Goal: Book appointment/travel/reservation

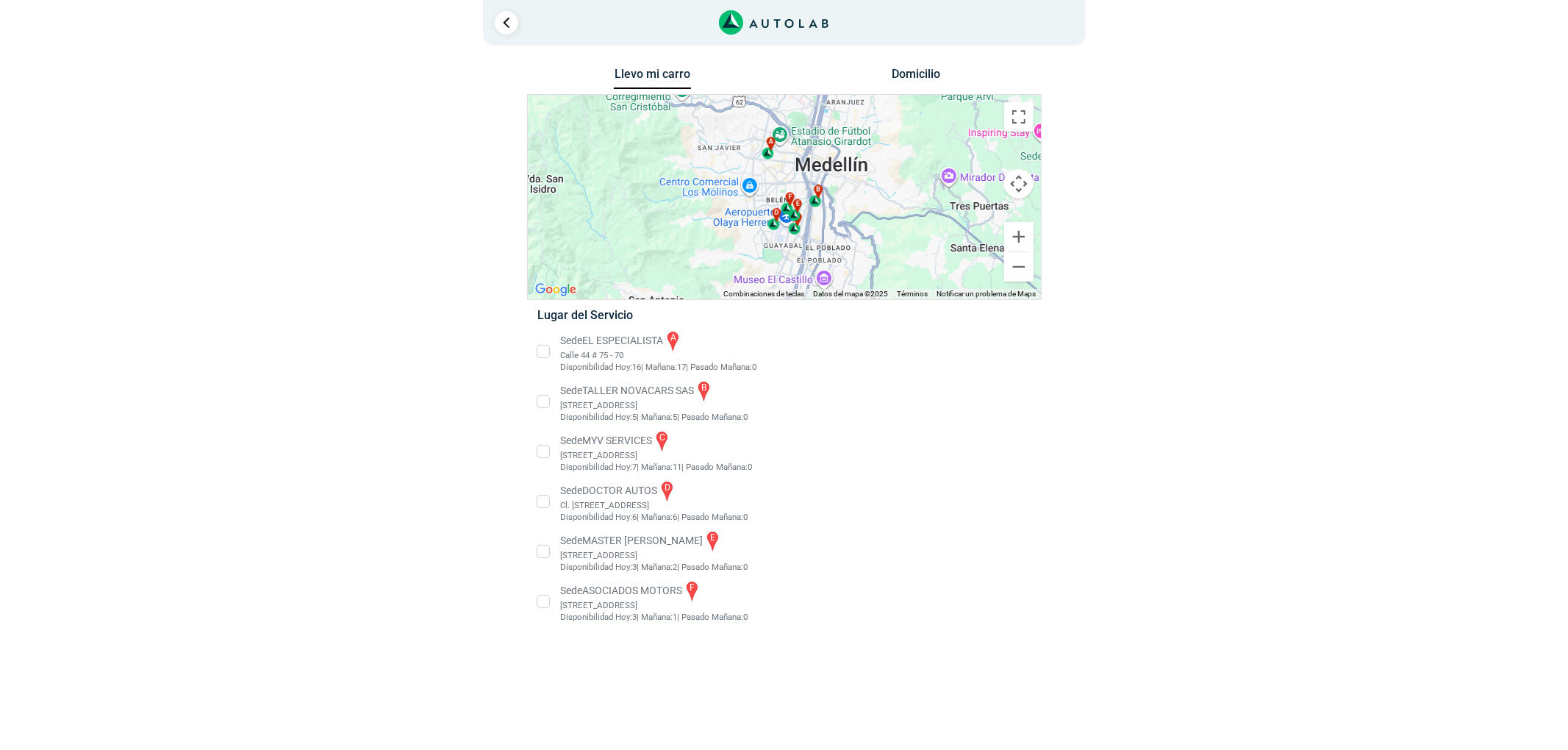
click at [685, 554] on li "Sede MASTER MOTRIZ e [STREET_ADDRESS]" at bounding box center [783, 551] width 515 height 44
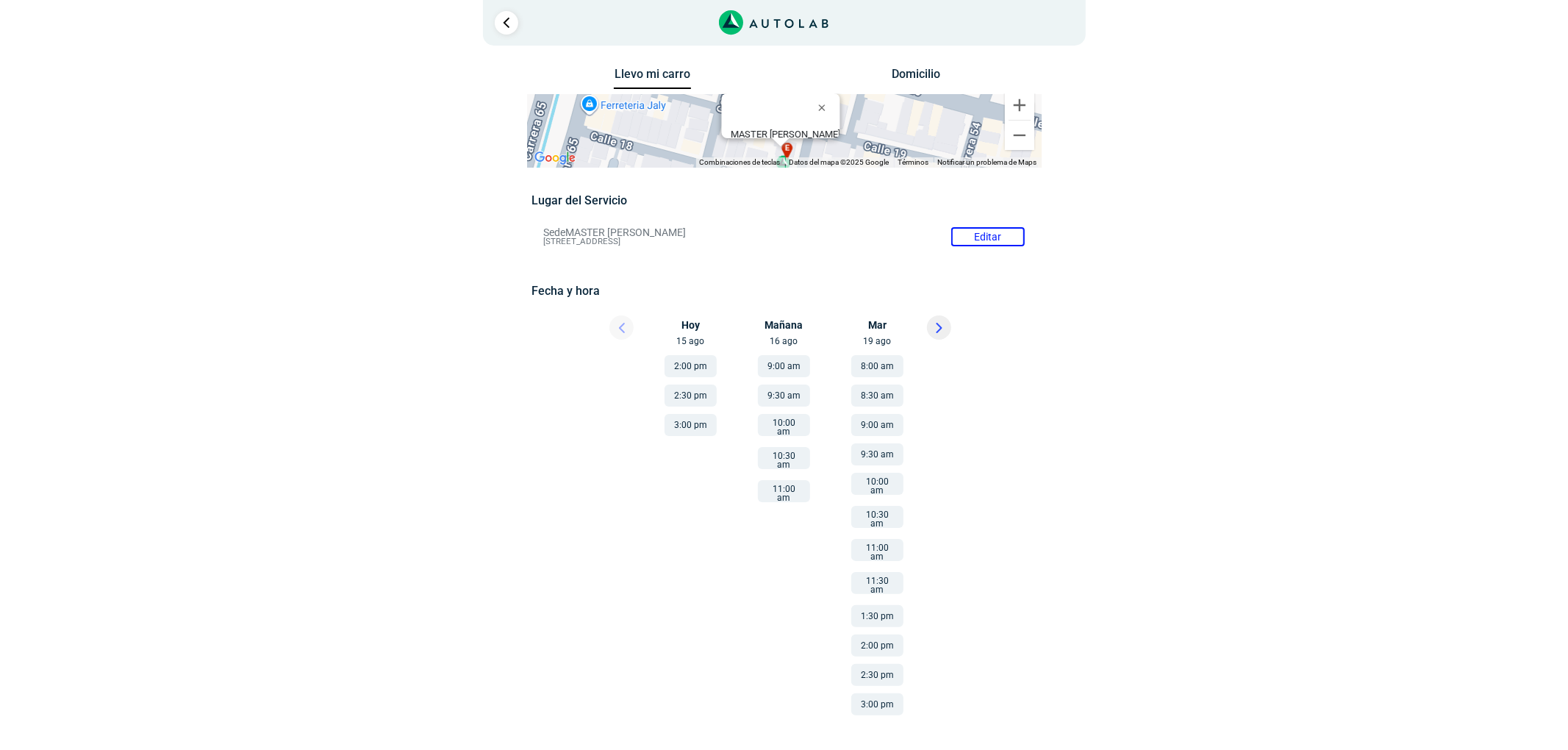
click at [945, 328] on button at bounding box center [939, 328] width 24 height 24
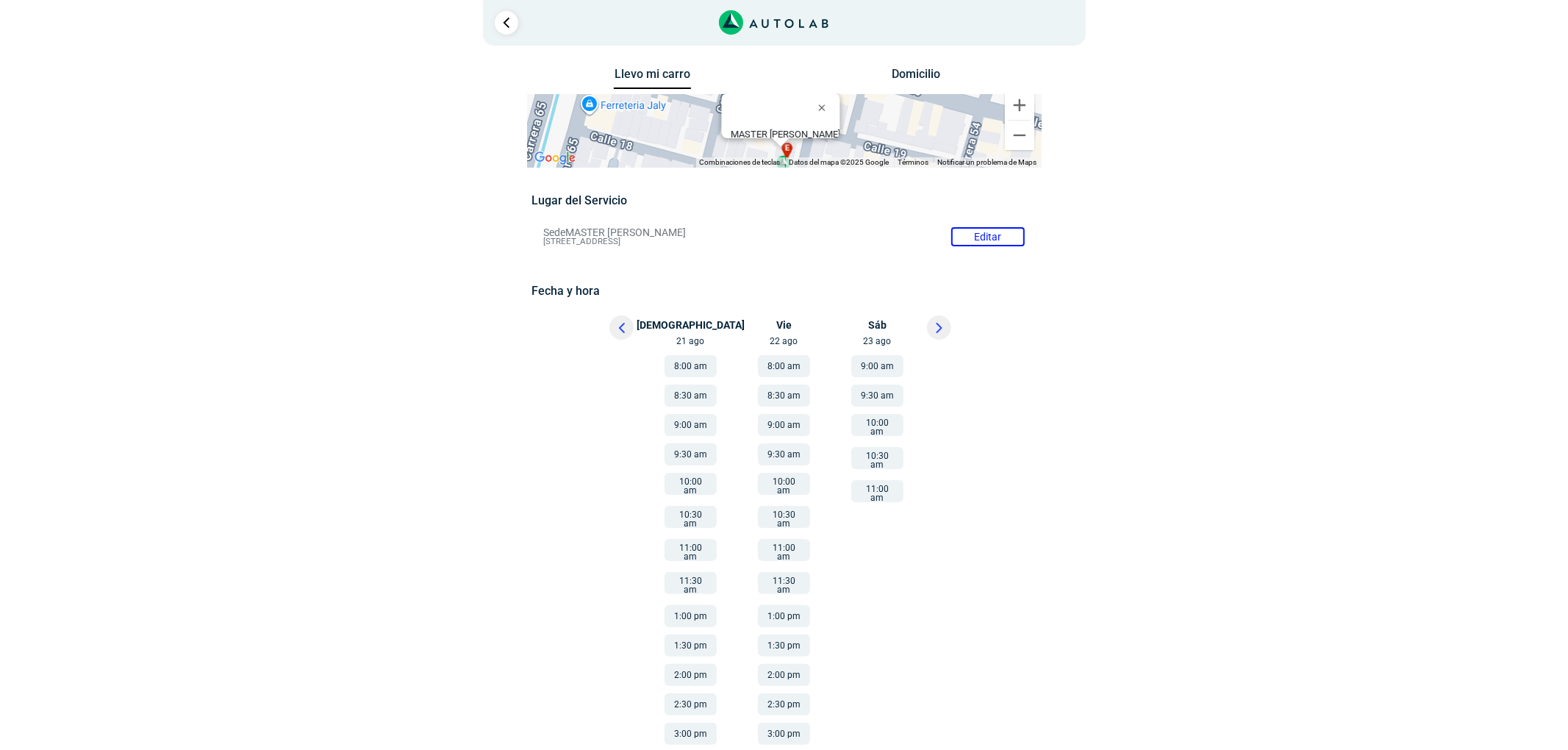
click at [628, 323] on button at bounding box center [621, 328] width 24 height 24
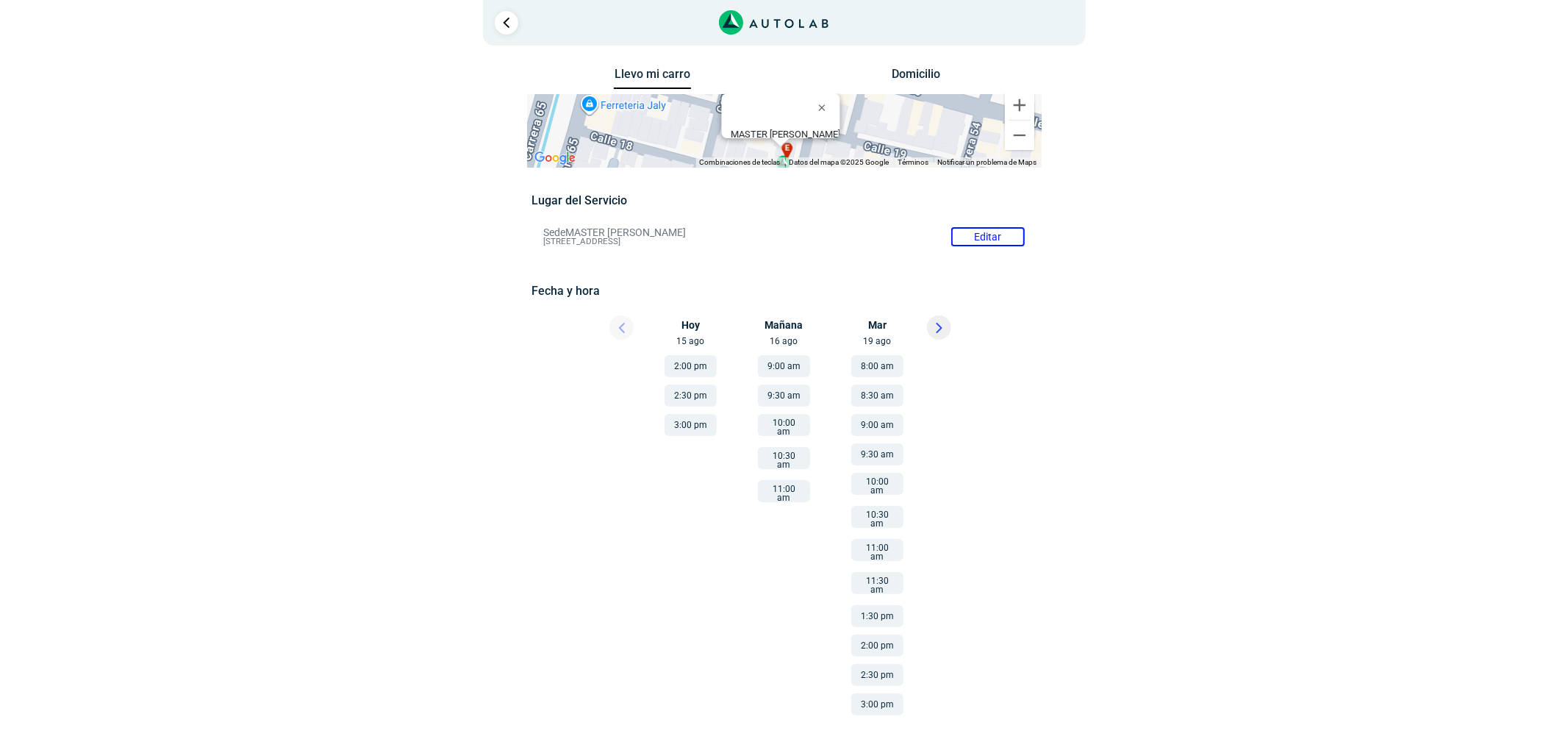
click at [943, 332] on button at bounding box center [939, 328] width 24 height 24
click at [635, 339] on div at bounding box center [608, 332] width 88 height 33
click at [628, 333] on button at bounding box center [621, 328] width 24 height 24
click at [940, 333] on button at bounding box center [939, 328] width 24 height 24
click at [620, 333] on button at bounding box center [621, 328] width 24 height 24
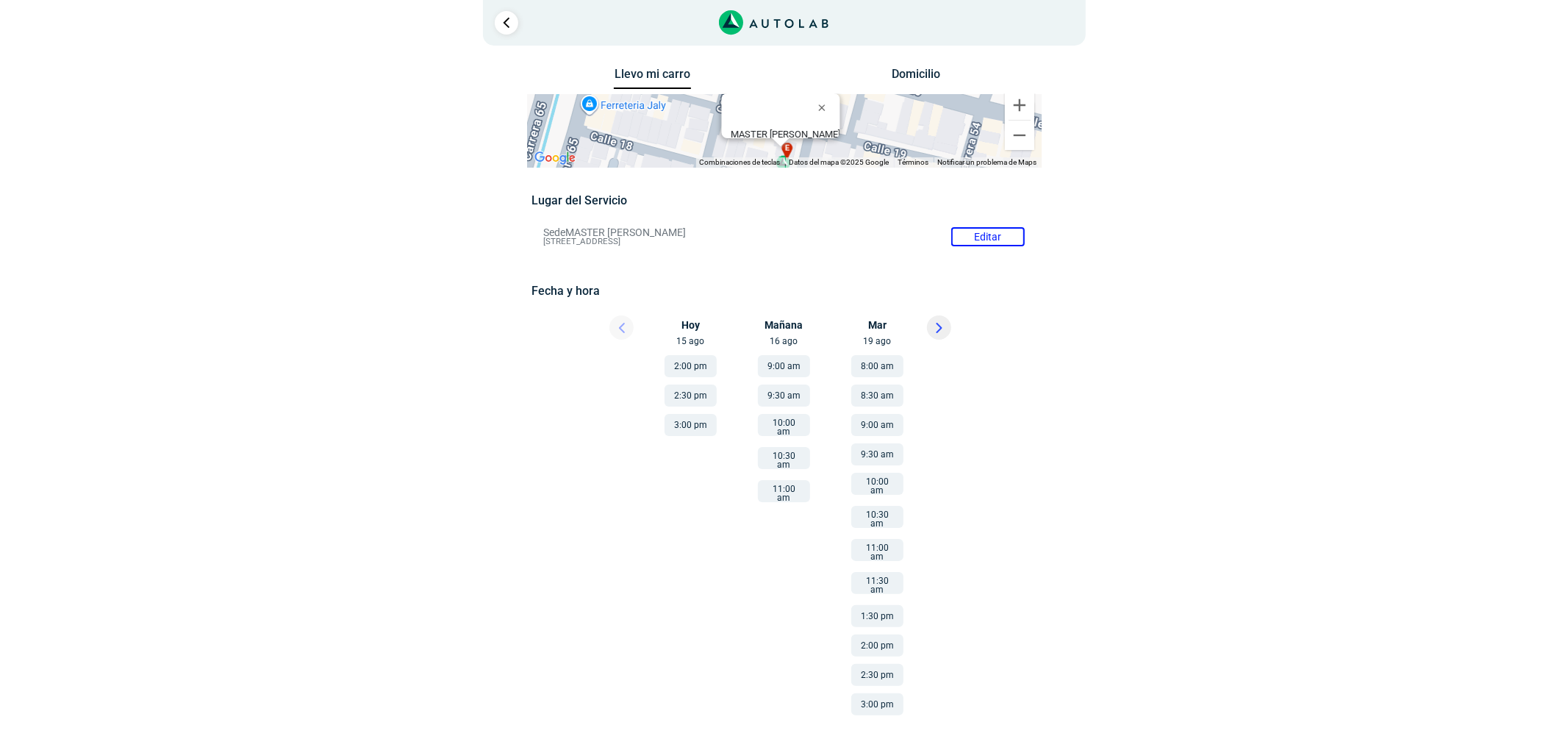
click at [941, 329] on icon at bounding box center [939, 328] width 7 height 10
click at [684, 366] on button "8:00 am" at bounding box center [691, 366] width 52 height 22
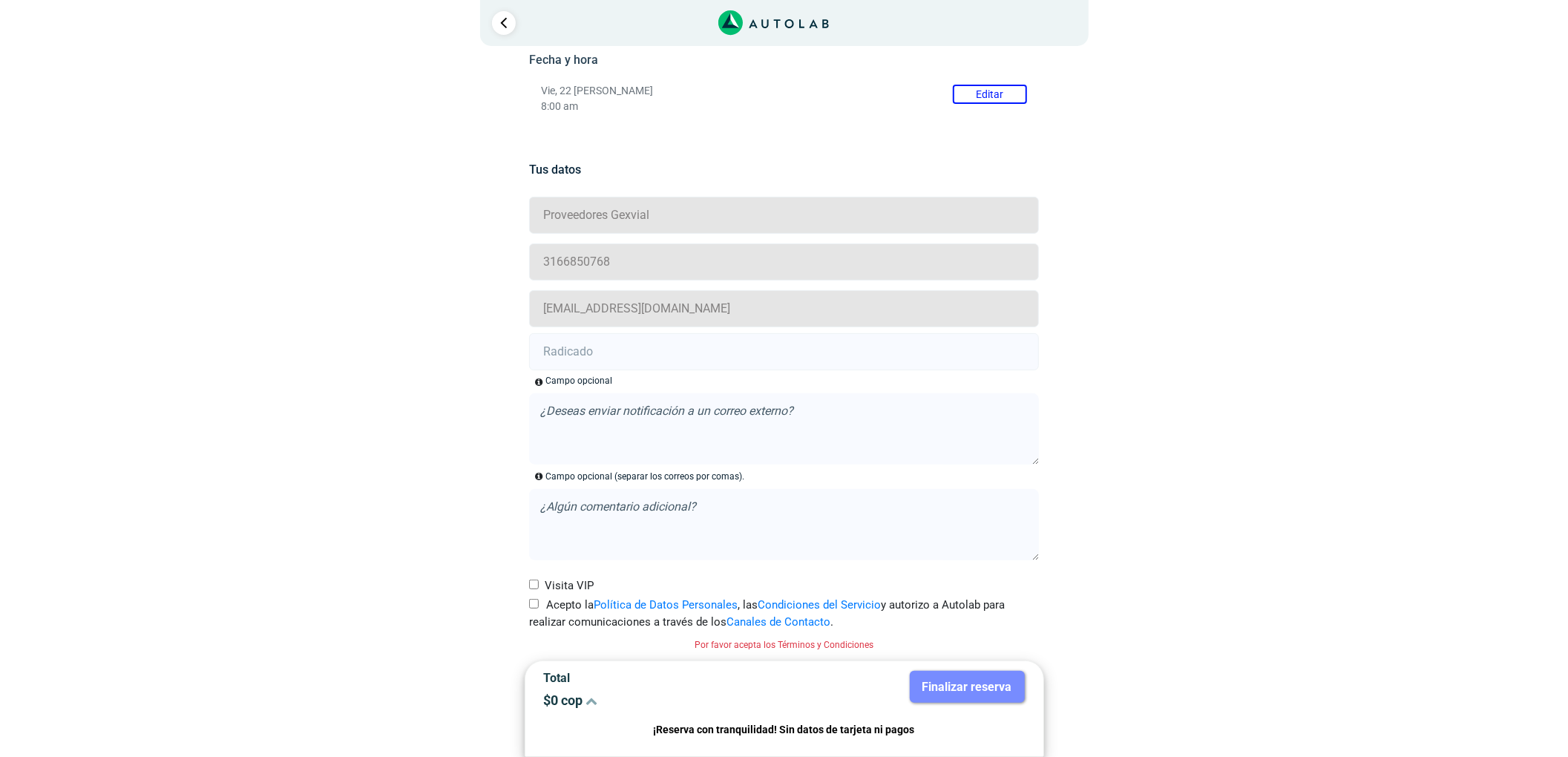
drag, startPoint x: 543, startPoint y: 600, endPoint x: 589, endPoint y: 415, distance: 190.6
click at [542, 601] on label "Acepto la Política de Datos Personales , las Condiciones del Servicio y autoriz…" at bounding box center [783, 613] width 509 height 34
click at [539, 601] on input "Acepto la Política de Datos Personales , las Condiciones del Servicio y autoriz…" at bounding box center [533, 603] width 10 height 10
checkbox input "true"
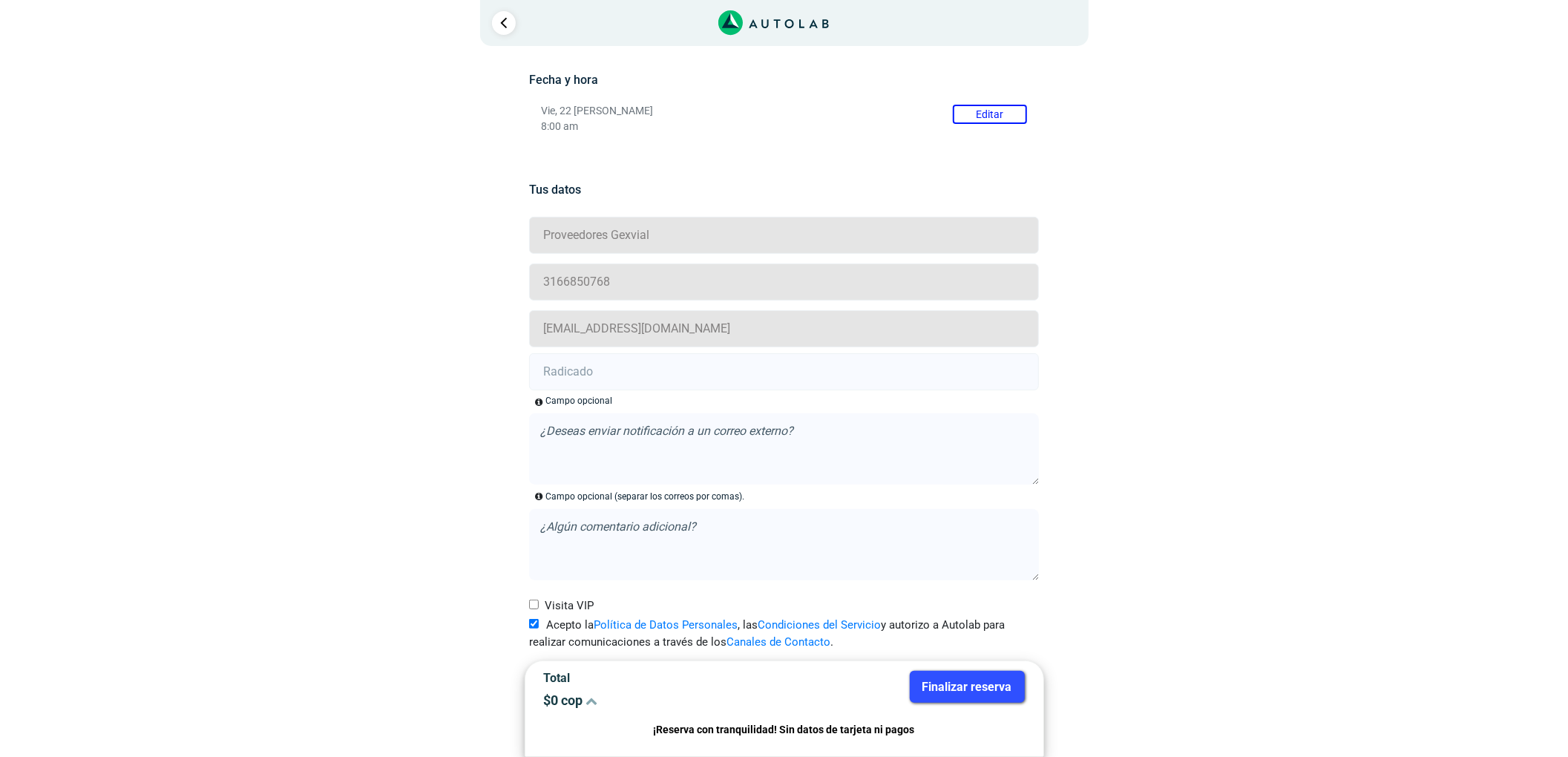
click at [592, 386] on input "text" at bounding box center [783, 372] width 509 height 37
click at [595, 384] on input "text" at bounding box center [783, 372] width 509 height 37
paste input "20904304"
paste input "20904299"
click at [636, 369] on input "20904304 - 20904299" at bounding box center [783, 372] width 509 height 37
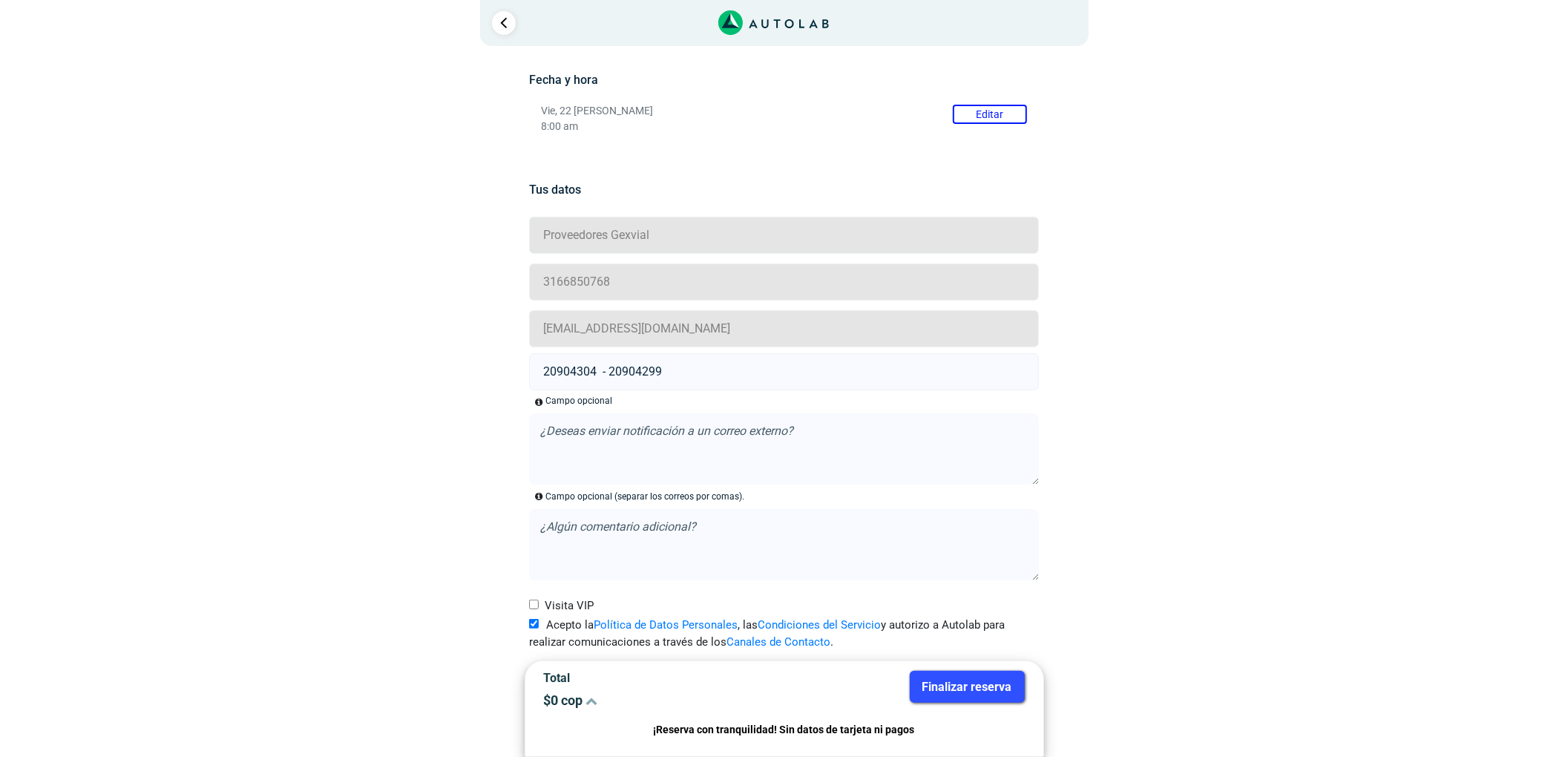
type input "20904304 - 20904299"
click at [952, 686] on button "Finalizar reserva" at bounding box center [967, 687] width 115 height 32
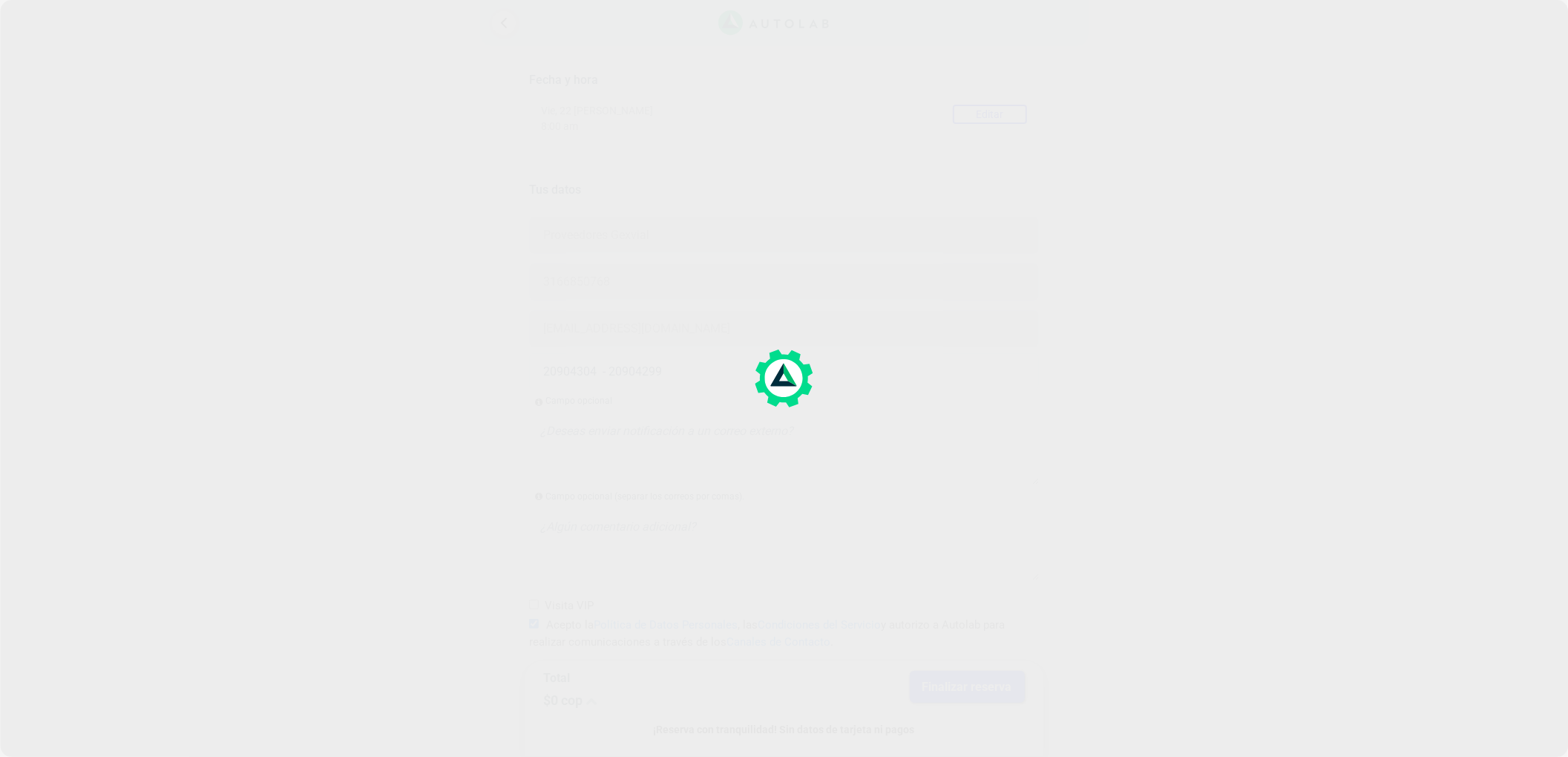
scroll to position [0, 0]
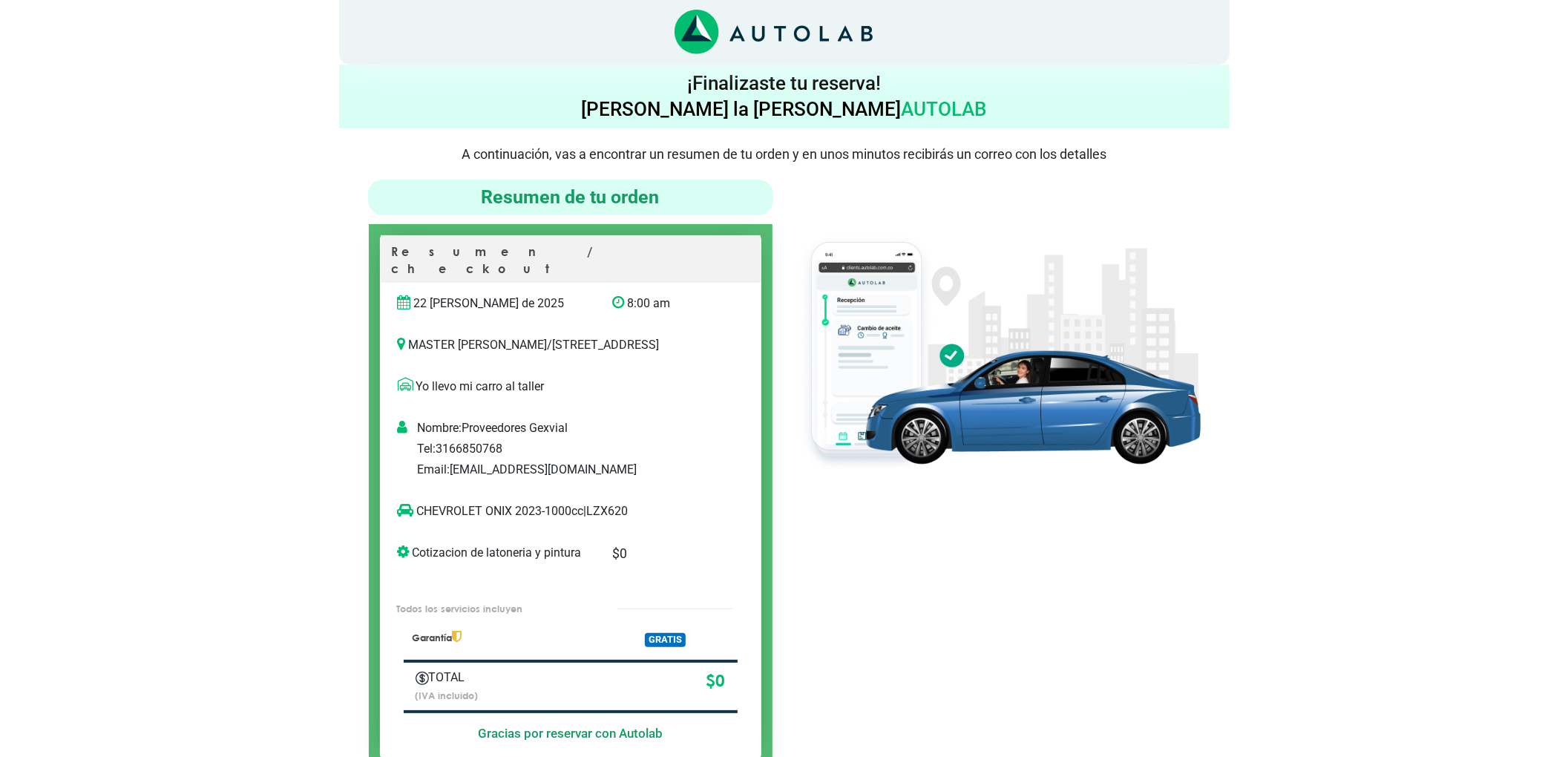
click at [611, 511] on p "CHEVROLET ONIX 2023-1000cc | LZX620" at bounding box center [556, 512] width 316 height 18
copy p "LZX620"
drag, startPoint x: 512, startPoint y: 506, endPoint x: 415, endPoint y: 496, distance: 97.5
click at [415, 496] on div "CHEVROLET ONIX 2023-1000cc | LZX620" at bounding box center [571, 512] width 380 height 42
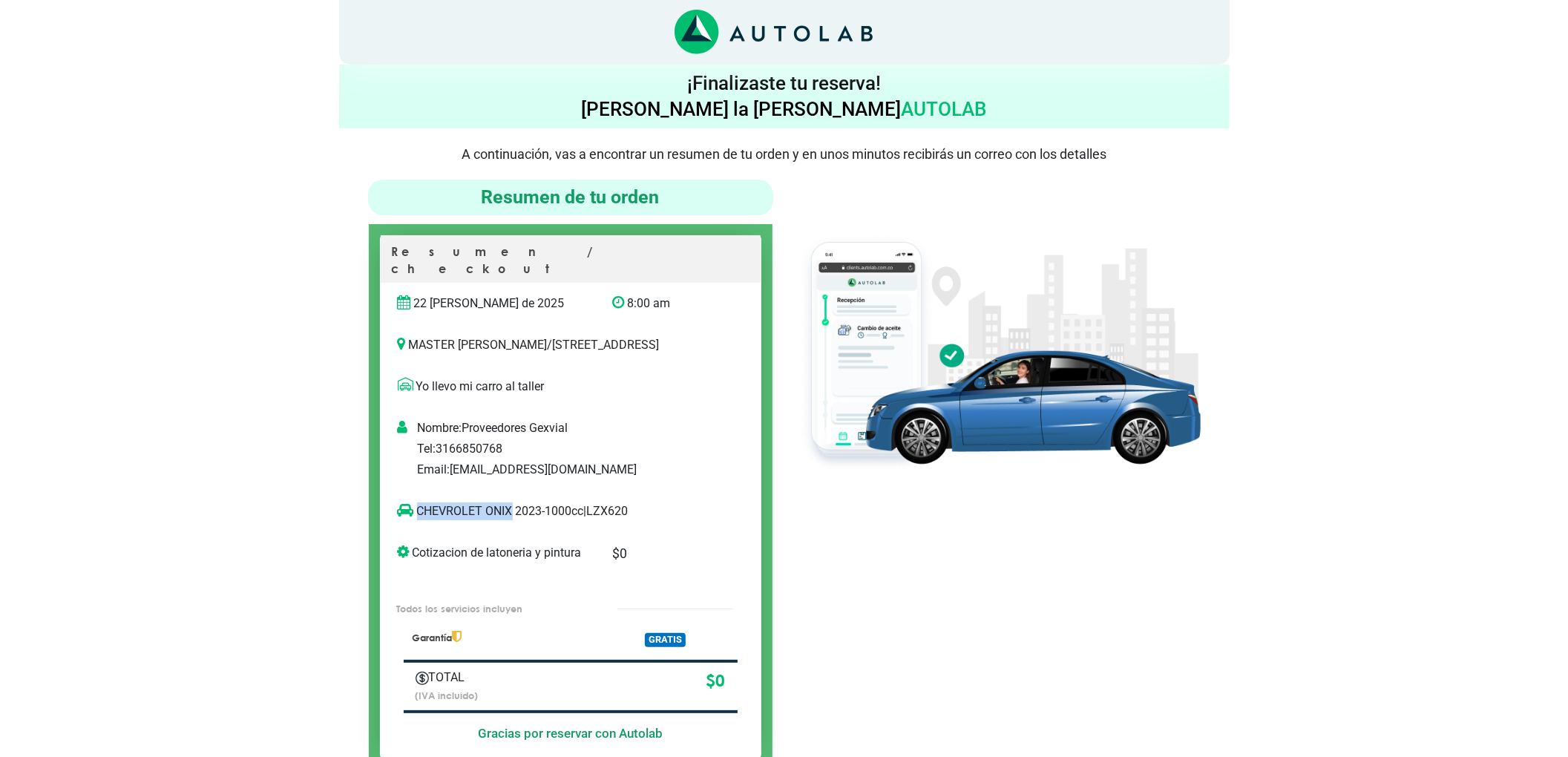
copy p "CHEVROLET ONIX"
click at [898, 505] on div at bounding box center [997, 474] width 427 height 590
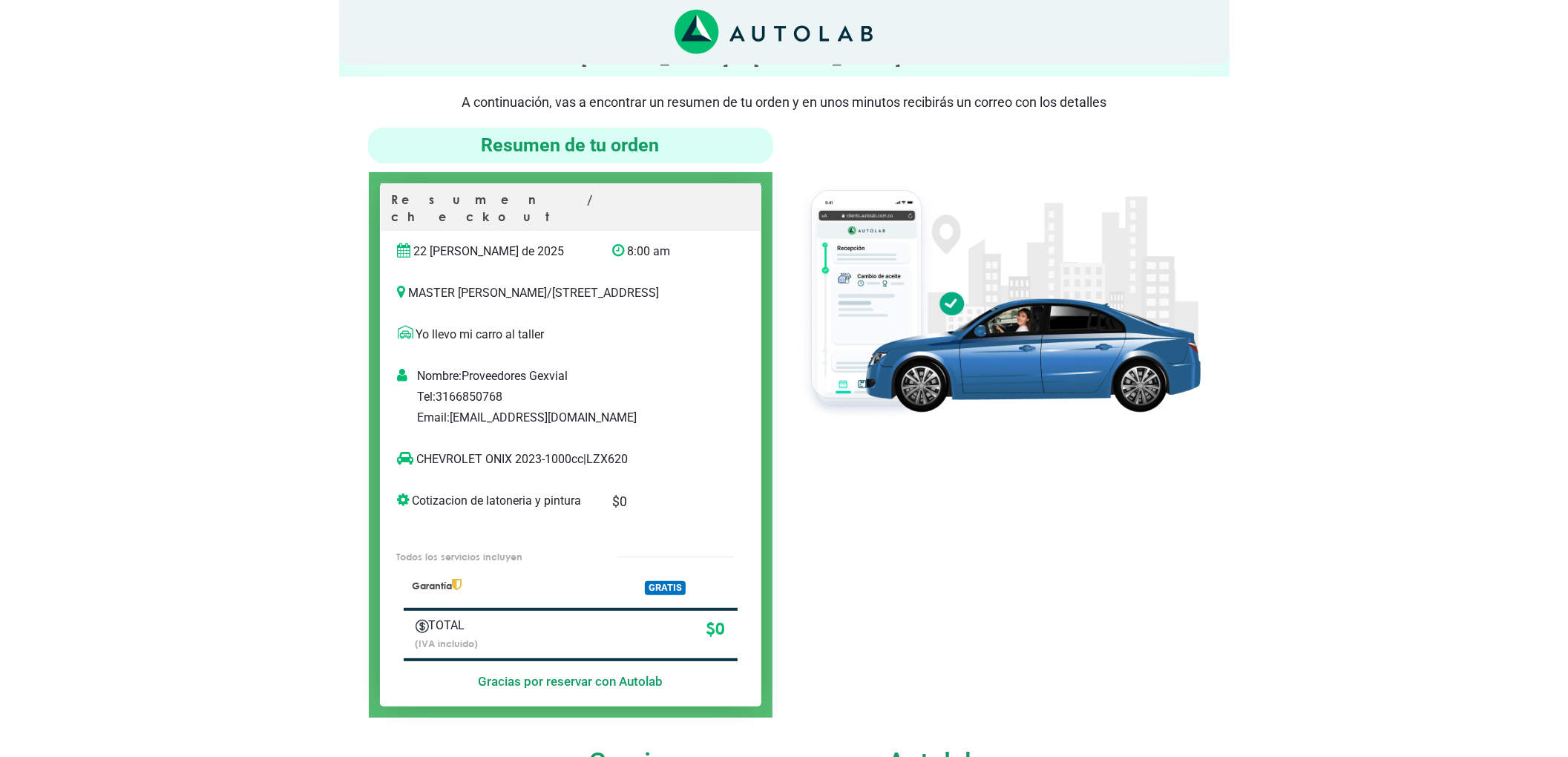
scroll to position [99, 0]
